Goal: Check status: Check status

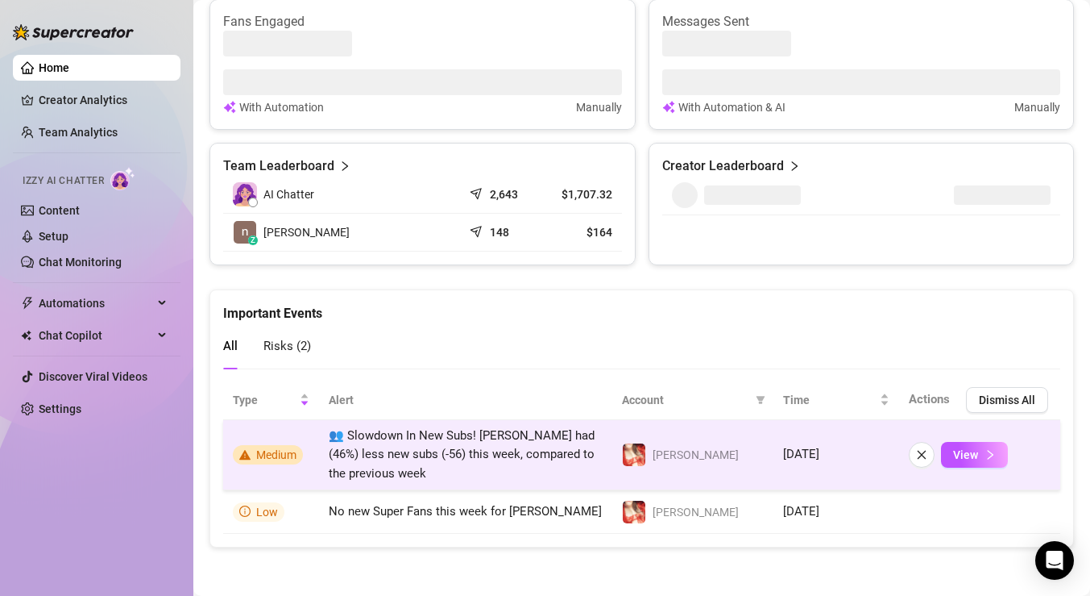
scroll to position [1054, 0]
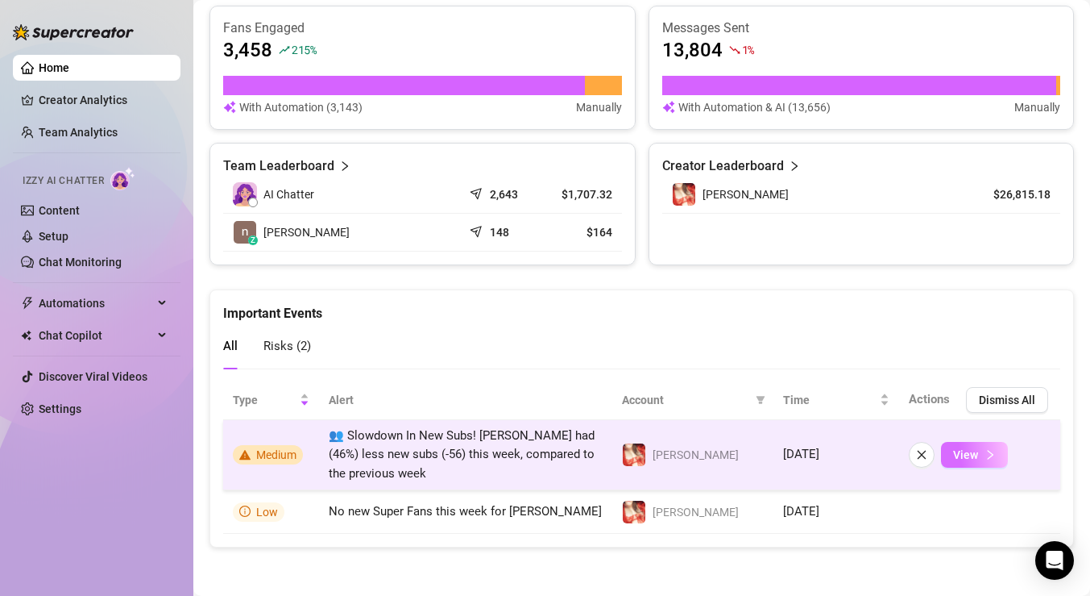
click at [971, 466] on button "View" at bounding box center [974, 455] width 67 height 26
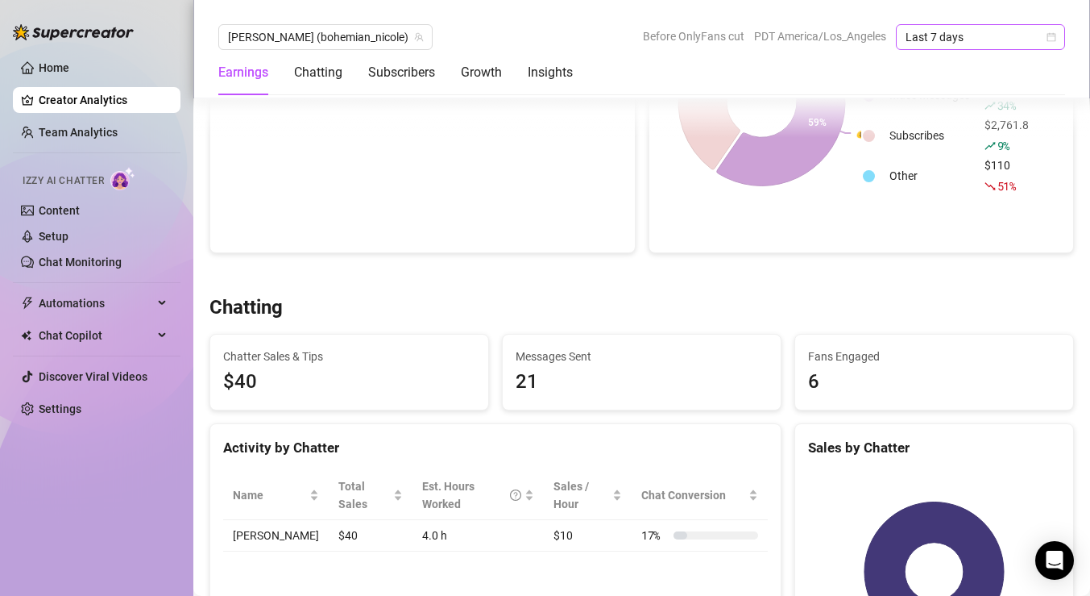
scroll to position [313, 0]
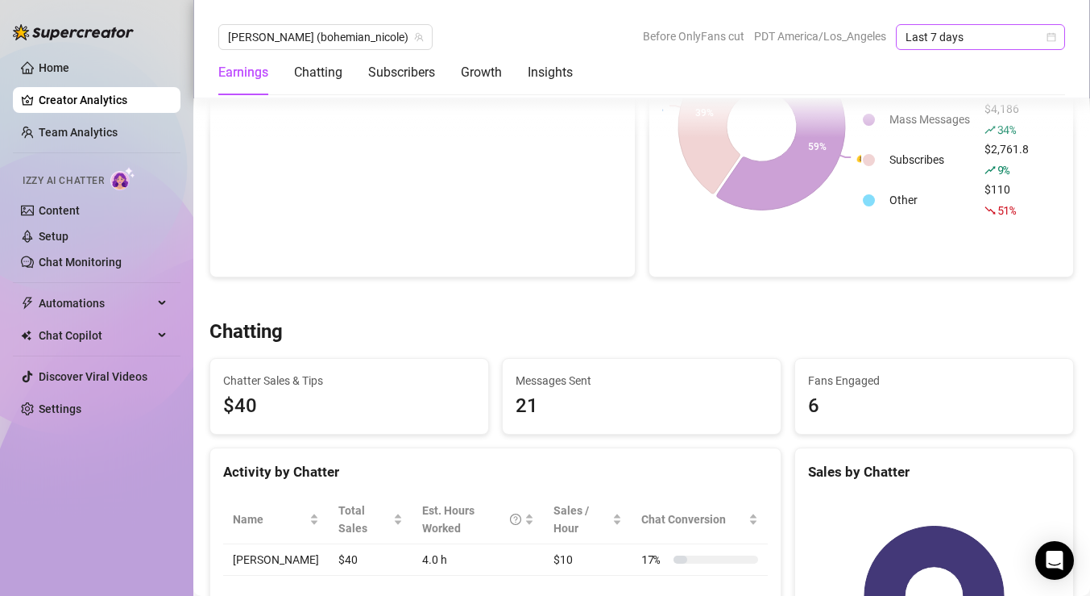
click at [1057, 32] on div "Last 7 days" at bounding box center [980, 37] width 169 height 26
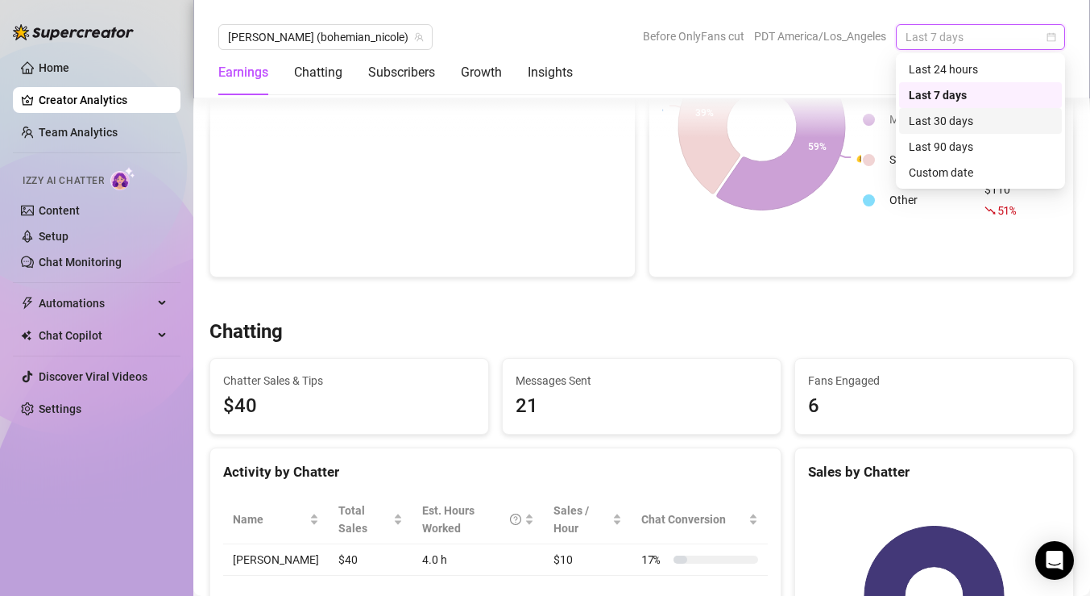
click at [993, 117] on div "Last 30 days" at bounding box center [980, 121] width 143 height 18
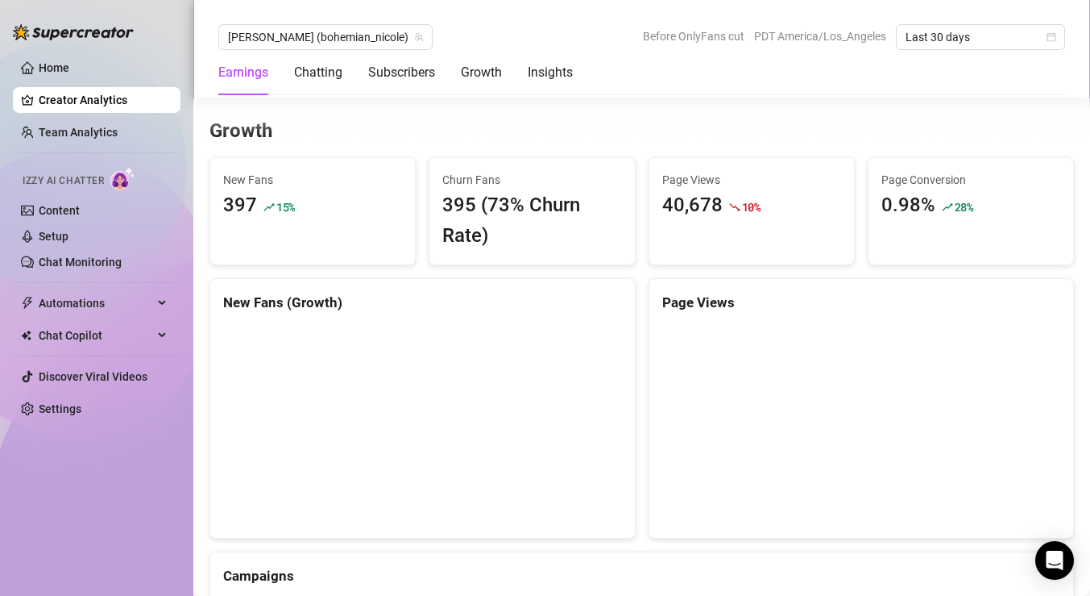
scroll to position [1341, 0]
